Goal: Find contact information: Find contact information

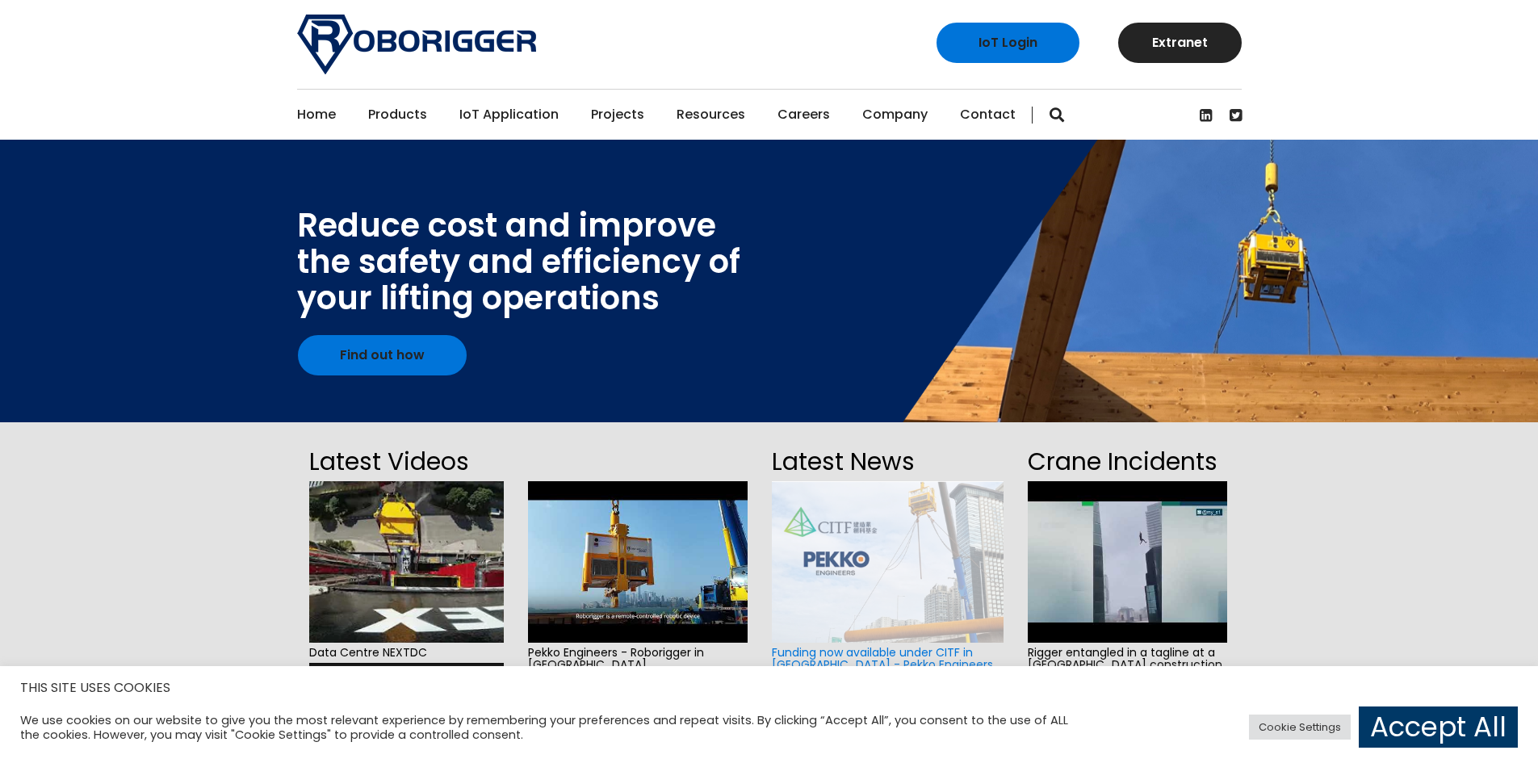
click at [966, 120] on link "Contact" at bounding box center [988, 115] width 56 height 50
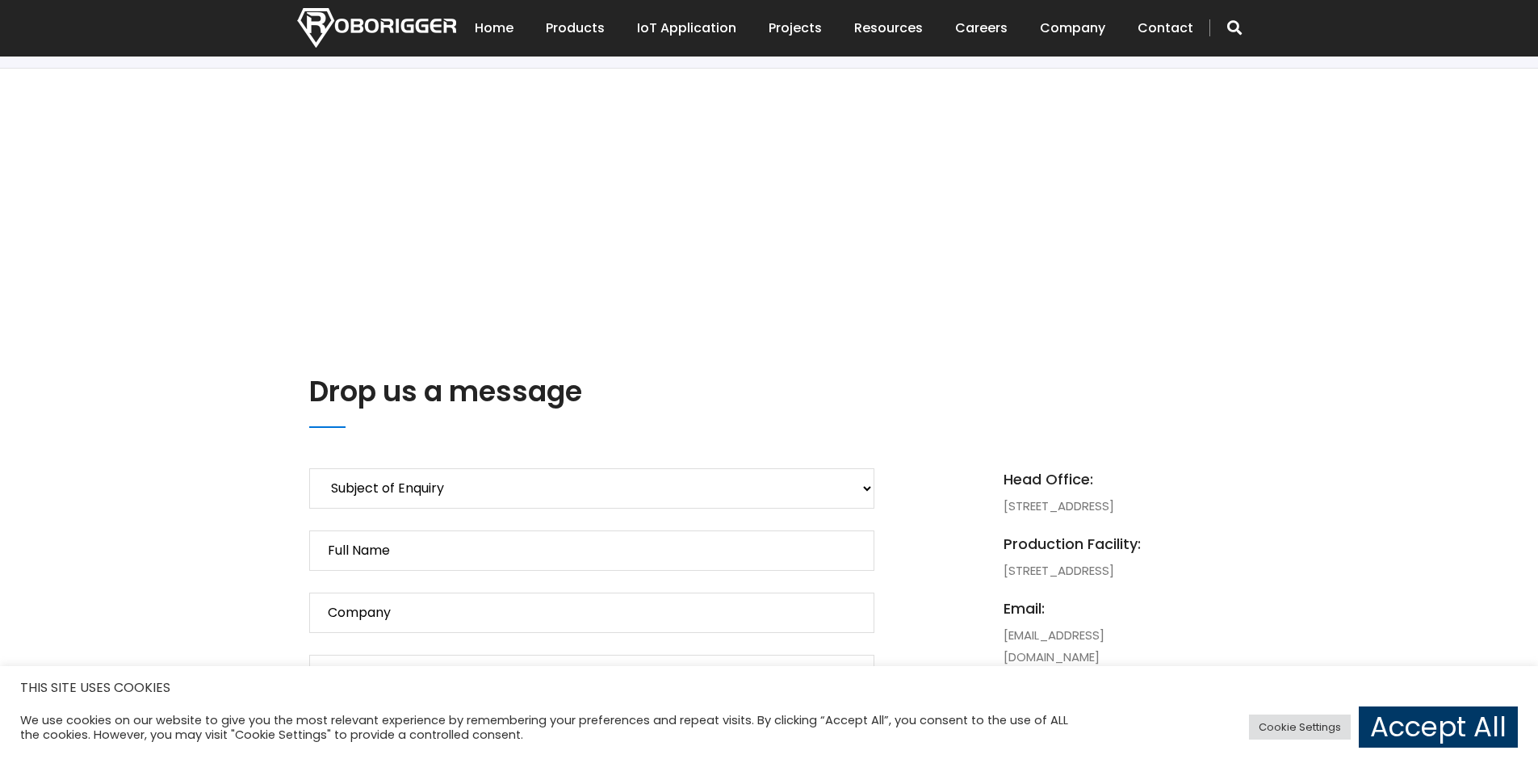
scroll to position [565, 0]
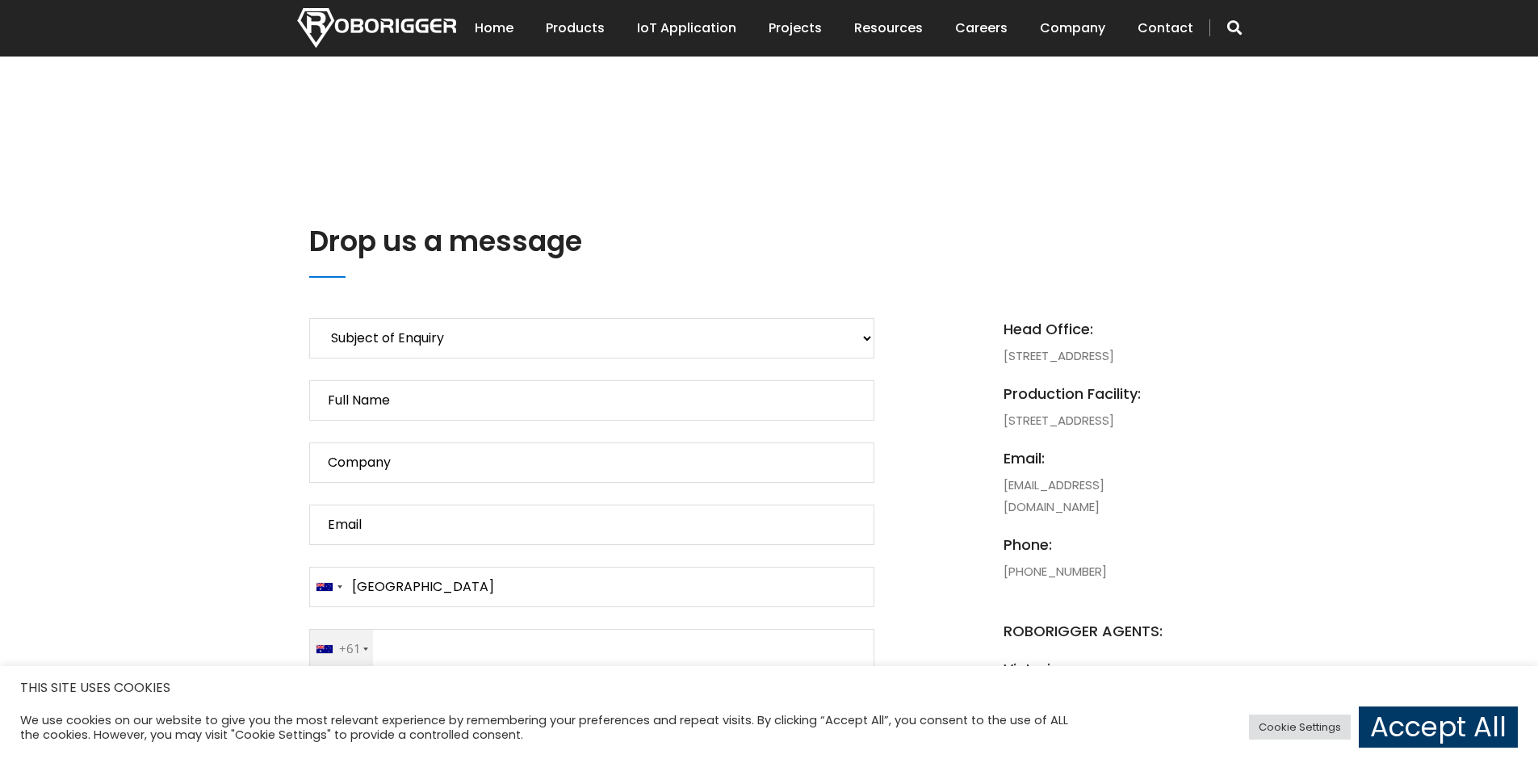
drag, startPoint x: 996, startPoint y: 438, endPoint x: 1139, endPoint y: 467, distance: 145.8
copy li "[STREET_ADDRESS],"
